Goal: Information Seeking & Learning: Check status

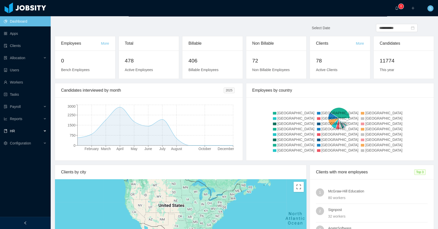
click at [15, 133] on div "HR" at bounding box center [25, 131] width 51 height 10
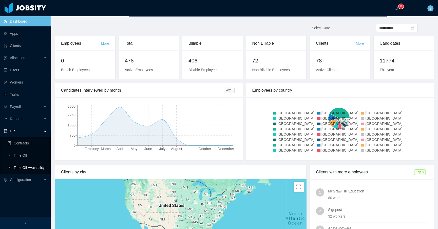
click at [21, 168] on link "Time Off Availability" at bounding box center [27, 167] width 39 height 10
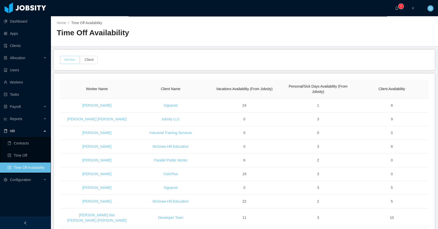
click at [71, 58] on button "Worker" at bounding box center [70, 60] width 20 height 8
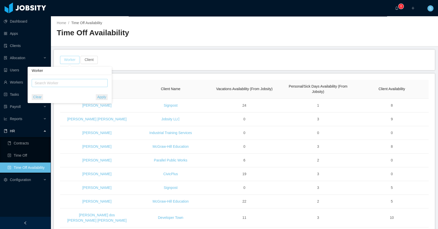
click at [74, 83] on div "Search Worker" at bounding box center [67, 82] width 65 height 5
type input "*******"
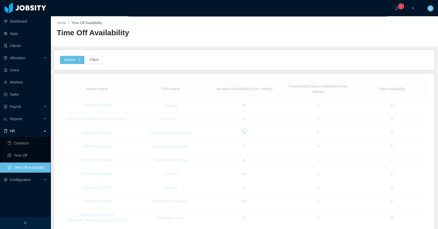
click at [141, 55] on div "Worker · 1 Client" at bounding box center [244, 60] width 381 height 20
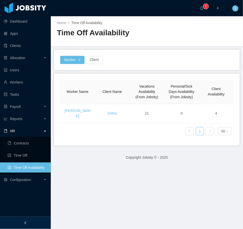
click at [192, 204] on main "Home / Time Off Availability / Time Off Availability Worker · 1 Client Worker N…" at bounding box center [147, 122] width 192 height 212
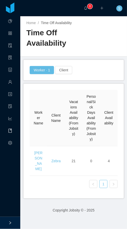
click at [122, 183] on main "Home / Time Off Availability / Time Off Availability Worker · 1 Client Worker N…" at bounding box center [73, 122] width 107 height 212
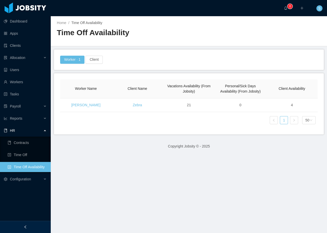
click at [280, 33] on div "Home / Time Off Availability / Time Off Availability" at bounding box center [189, 31] width 276 height 30
click at [143, 194] on main "Home / Time Off Availability / Time Off Availability Worker · 1 Client Worker N…" at bounding box center [189, 124] width 276 height 217
click at [271, 181] on main "Home / Time Off Availability / Time Off Availability Worker · 1 Client Worker N…" at bounding box center [189, 124] width 276 height 217
click at [139, 193] on main "Home / Time Off Availability / Time Off Availability Worker · 1 Client Worker N…" at bounding box center [189, 124] width 276 height 217
click at [286, 188] on main "Home / Time Off Availability / Time Off Availability Worker · 1 Client Worker N…" at bounding box center [189, 124] width 276 height 217
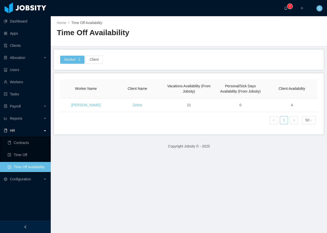
click at [269, 211] on main "Home / Time Off Availability / Time Off Availability Worker · 1 Client Worker N…" at bounding box center [189, 124] width 276 height 217
click at [282, 177] on main "Home / Time Off Availability / Time Off Availability Worker · 1 Client Worker N…" at bounding box center [189, 124] width 276 height 217
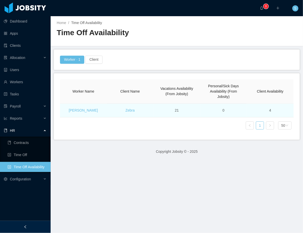
click at [174, 110] on td "21" at bounding box center [177, 111] width 47 height 14
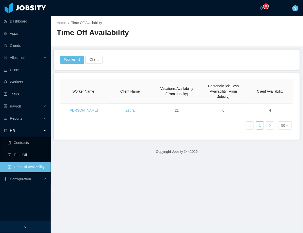
click at [22, 155] on link "Time Off" at bounding box center [27, 155] width 39 height 10
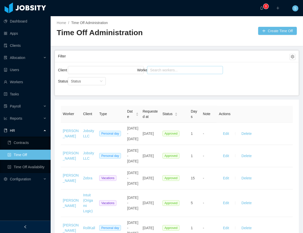
click at [179, 70] on div "Search workers..." at bounding box center [182, 70] width 65 height 5
type input "*******"
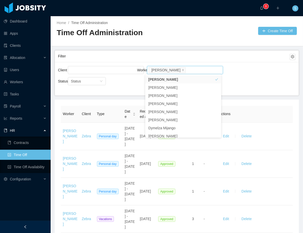
click at [258, 68] on div "Client Worker Search workers... Yacelis Mata" at bounding box center [177, 73] width 238 height 16
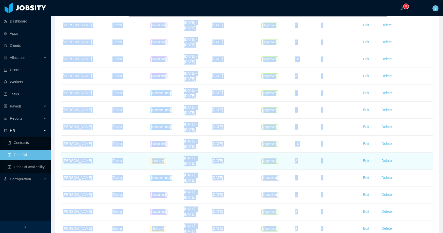
scroll to position [420, 0]
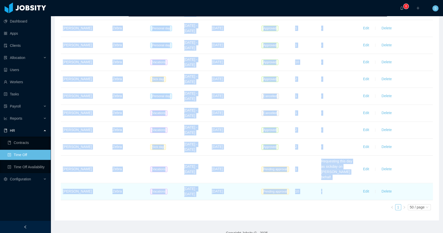
drag, startPoint x: 60, startPoint y: 100, endPoint x: 342, endPoint y: 189, distance: 296.1
copy table "Worker Client Type Date Requested at Status Days Note Actions Yacelis Mata Zebr…"
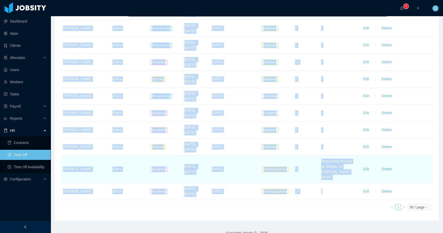
click at [249, 157] on td "Jul 7th, 2025" at bounding box center [234, 170] width 49 height 28
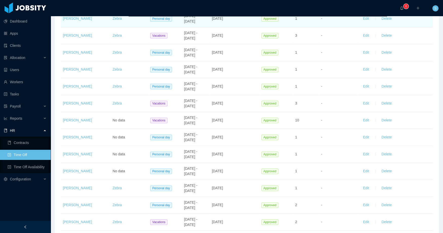
scroll to position [0, 0]
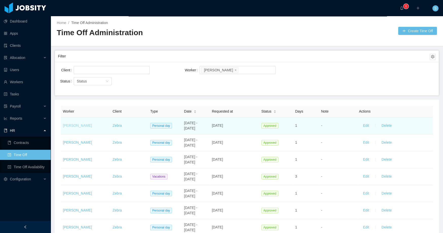
click at [77, 126] on link "Yacelis Mata" at bounding box center [77, 126] width 29 height 4
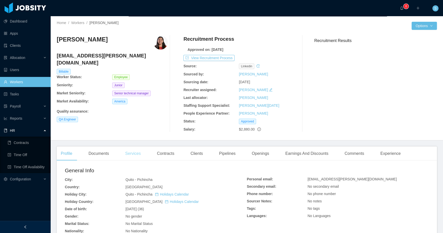
click at [139, 153] on div "Services" at bounding box center [133, 154] width 24 height 14
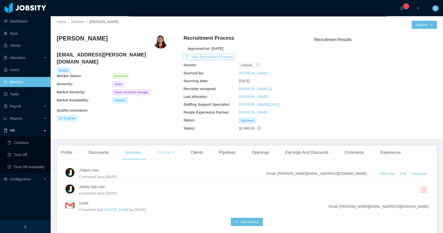
scroll to position [1, 0]
click at [163, 151] on div "Contracts" at bounding box center [165, 153] width 25 height 14
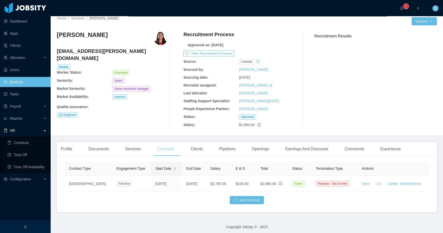
scroll to position [11, 0]
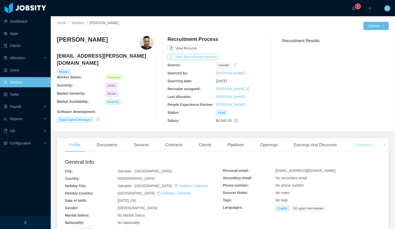
click at [370, 145] on div "Comments" at bounding box center [363, 145] width 28 height 14
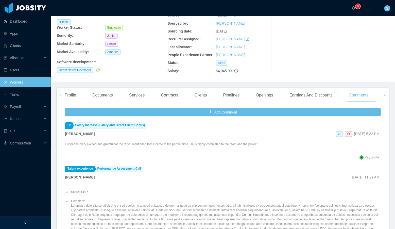
scroll to position [74, 0]
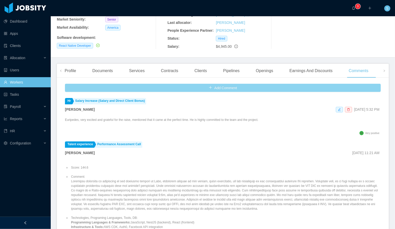
click at [226, 88] on button "Add Comment" at bounding box center [223, 88] width 316 height 8
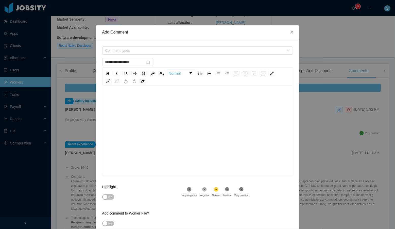
type input "**********"
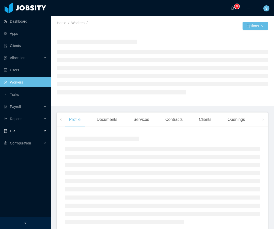
click at [24, 131] on div "HR" at bounding box center [25, 131] width 51 height 10
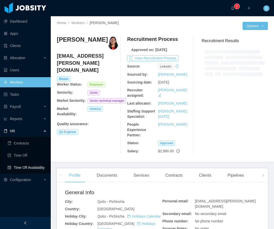
click at [33, 169] on link "Time Off Availability" at bounding box center [27, 167] width 39 height 10
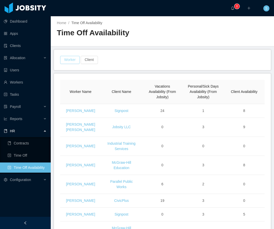
click at [73, 57] on button "Worker" at bounding box center [70, 60] width 20 height 8
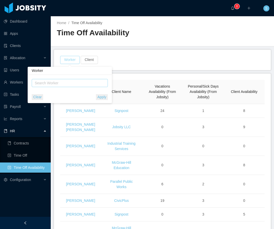
click at [63, 81] on div "Search Worker" at bounding box center [67, 82] width 65 height 5
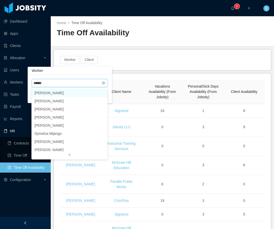
type input "*******"
click at [52, 95] on li "Yacelis Mata" at bounding box center [69, 93] width 76 height 8
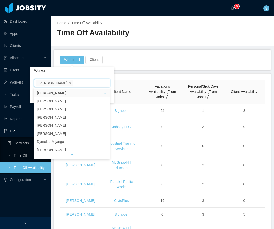
click at [140, 68] on div "Worker · 1 Client" at bounding box center [162, 60] width 216 height 20
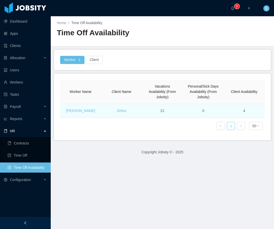
click at [142, 108] on td "21" at bounding box center [162, 111] width 41 height 14
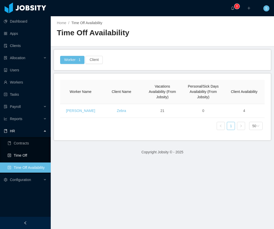
click at [30, 154] on link "Time Off" at bounding box center [27, 155] width 39 height 10
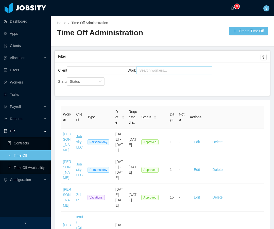
click at [150, 72] on div "Search workers..." at bounding box center [171, 70] width 65 height 5
type input "*******"
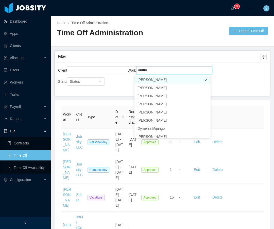
click at [166, 82] on li "Yacelis Mata" at bounding box center [172, 80] width 76 height 8
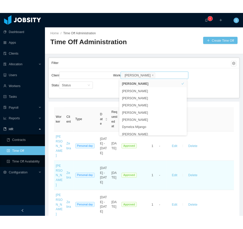
scroll to position [3, 0]
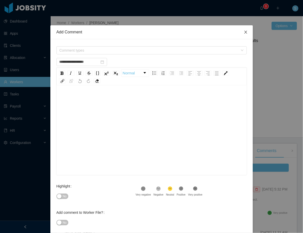
scroll to position [74, 0]
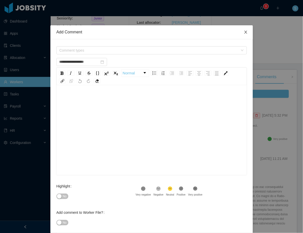
click at [241, 33] on span "Close" at bounding box center [246, 32] width 14 height 14
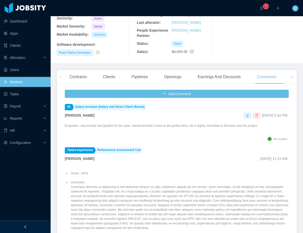
click at [257, 37] on div "Recruitment Results" at bounding box center [257, 8] width 80 height 94
click at [270, 47] on div "Recruitment Results" at bounding box center [257, 8] width 80 height 94
click at [248, 62] on div "Home / Workers / [PERSON_NAME] / Options [PERSON_NAME] [PERSON_NAME][EMAIL_ADDR…" at bounding box center [177, 3] width 253 height 122
click at [54, 175] on section "··· 0 ··· ··· S ··· Home / Workers / [PERSON_NAME] / Options [PERSON_NAME] [PER…" at bounding box center [177, 116] width 253 height 233
